Goal: Check status

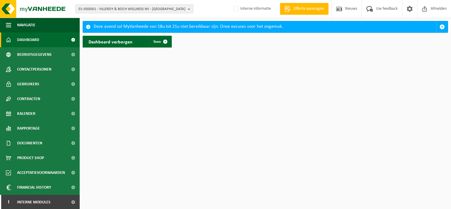
click at [189, 9] on b "button" at bounding box center [190, 9] width 5 height 8
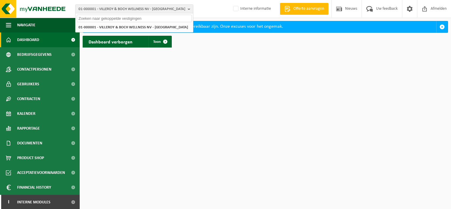
click at [174, 18] on input "text" at bounding box center [134, 18] width 115 height 7
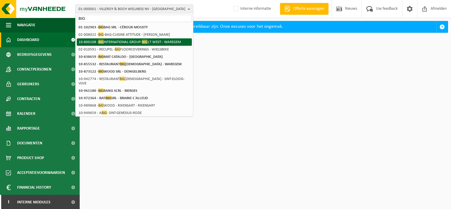
type input "BIG"
click at [163, 43] on li "10-800108 - BIG INTERNATIONAL GROUP- BIG 17 WEST - WAREGEM" at bounding box center [134, 41] width 115 height 7
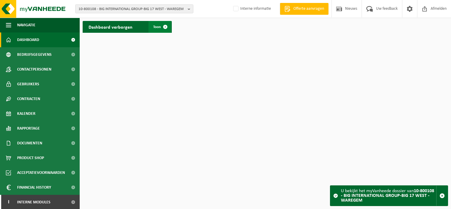
click at [164, 26] on span at bounding box center [165, 27] width 12 height 12
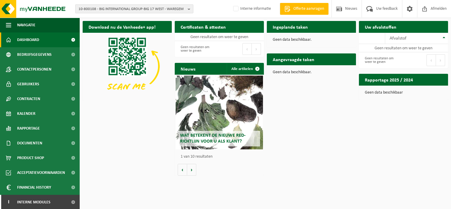
click at [188, 9] on b "button" at bounding box center [190, 9] width 5 height 8
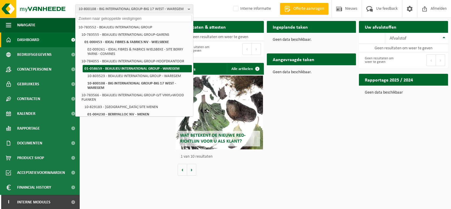
click at [166, 69] on strong "01-058659 - BEAULIEU INTERNATIONAL GROUP - WAREGEM" at bounding box center [131, 69] width 95 height 4
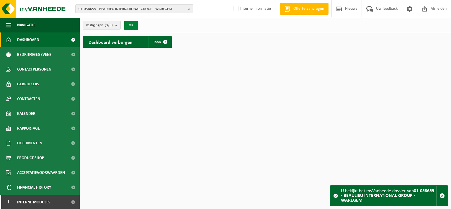
click at [133, 25] on button "OK" at bounding box center [131, 25] width 14 height 9
click at [159, 41] on span at bounding box center [165, 42] width 12 height 12
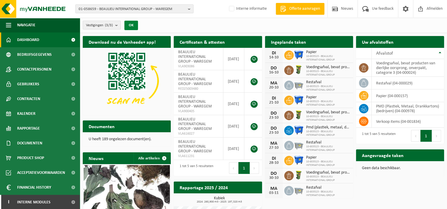
click at [129, 25] on button "OK" at bounding box center [131, 25] width 14 height 9
click at [194, 29] on div "Vestigingen (3/3) Alles selecteren Alles deselecteren Actieve selecteren BEAULI…" at bounding box center [263, 25] width 367 height 15
click at [178, 26] on div "Vestigingen (3/3) Alles selecteren Alles deselecteren Actieve selecteren BEAULI…" at bounding box center [263, 25] width 367 height 15
click at [162, 28] on div "Vestigingen (3/3) Alles selecteren Alles deselecteren Actieve selecteren BEAULI…" at bounding box center [263, 25] width 367 height 15
click at [392, 195] on div "Download nu de Vanheede+ app! Verberg Certificaten & attesten Bekijk uw certifi…" at bounding box center [263, 150] width 364 height 235
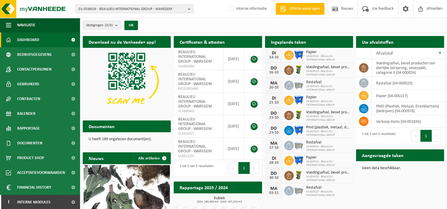
click at [92, 84] on img at bounding box center [127, 81] width 88 height 66
click at [226, 25] on div "Vestigingen (3/3) Alles selecteren Alles deselecteren Actieve selecteren BEAULI…" at bounding box center [263, 25] width 367 height 15
click at [382, 196] on div "Download nu de Vanheede+ app! Verberg Certificaten & attesten Bekijk uw certifi…" at bounding box center [263, 150] width 364 height 235
click at [378, 188] on div "Download nu de Vanheede+ app! Verberg Certificaten & attesten Bekijk uw certifi…" at bounding box center [263, 150] width 364 height 235
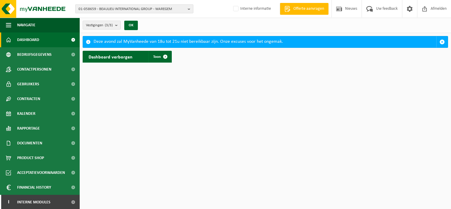
click at [188, 9] on b "button" at bounding box center [190, 9] width 5 height 8
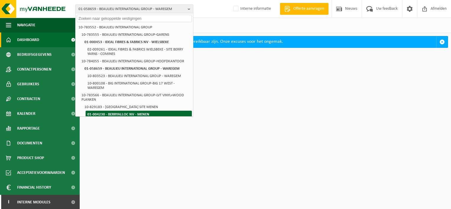
click at [144, 114] on strong "01-004230 - BERRYALLOC NV - MENEN" at bounding box center [118, 115] width 62 height 4
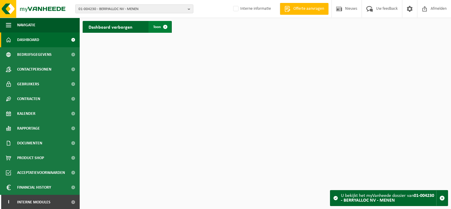
click at [155, 27] on span "Toon" at bounding box center [157, 27] width 8 height 4
